Goal: Find specific page/section: Find specific page/section

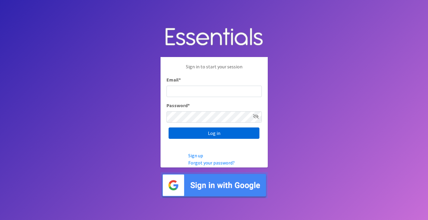
type input "ops@giftsfromliam.org"
click at [208, 131] on input "Log in" at bounding box center [214, 132] width 91 height 11
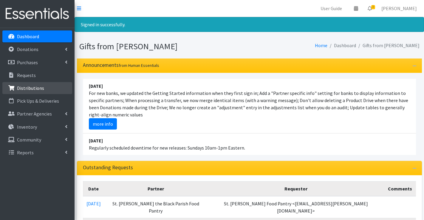
click at [24, 87] on p "Distributions" at bounding box center [30, 88] width 27 height 6
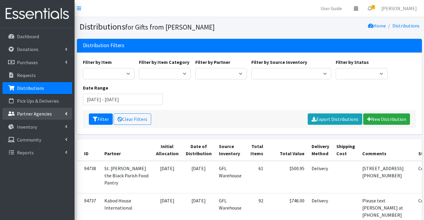
click at [38, 114] on p "Partner Agencies" at bounding box center [34, 114] width 35 height 6
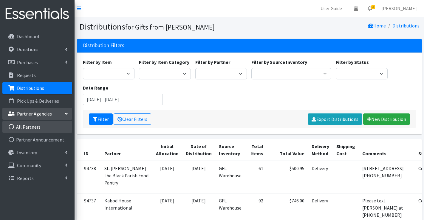
click at [32, 125] on link "All Partners" at bounding box center [37, 127] width 70 height 12
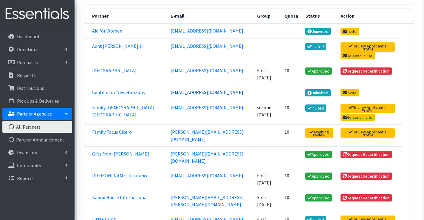
scroll to position [107, 0]
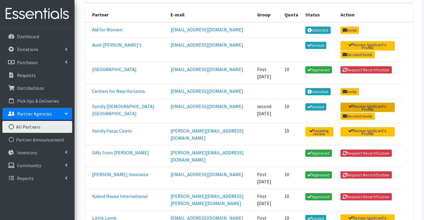
click at [359, 104] on link "Review Applicant's Profile" at bounding box center [367, 106] width 54 height 9
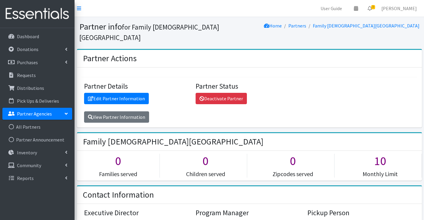
scroll to position [436, 0]
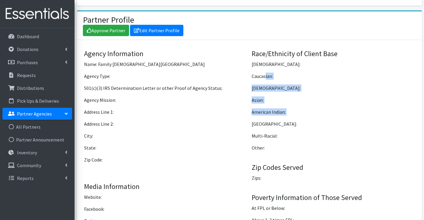
drag, startPoint x: 266, startPoint y: 63, endPoint x: 271, endPoint y: 107, distance: 44.3
click at [37, 114] on p "Partner Agencies" at bounding box center [34, 114] width 35 height 6
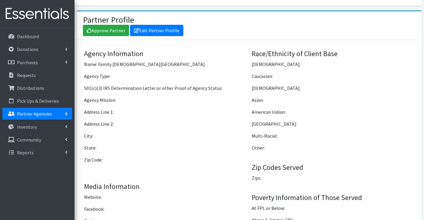
click at [37, 114] on p "Partner Agencies" at bounding box center [34, 114] width 35 height 6
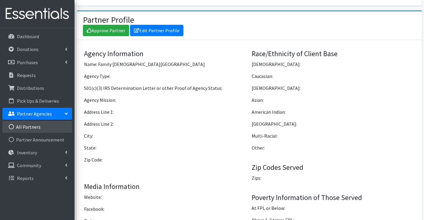
click at [25, 124] on link "All Partners" at bounding box center [37, 127] width 70 height 12
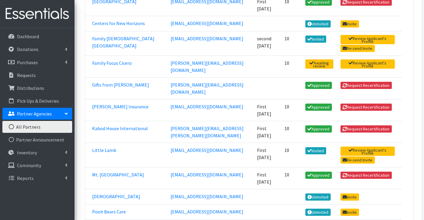
scroll to position [177, 0]
